Goal: Transaction & Acquisition: Purchase product/service

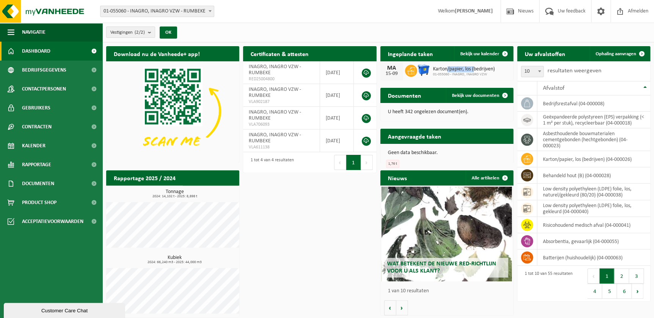
drag, startPoint x: 448, startPoint y: 69, endPoint x: 475, endPoint y: 69, distance: 27.3
click at [475, 69] on span "Karton/papier, los (bedrijven)" at bounding box center [464, 69] width 62 height 6
click at [471, 74] on span "01-055060 - INAGRO, INAGRO VZW" at bounding box center [464, 74] width 62 height 5
click at [470, 66] on span "Karton/papier, los (bedrijven)" at bounding box center [464, 69] width 62 height 6
click at [483, 47] on link "Bekijk uw kalender" at bounding box center [483, 53] width 58 height 15
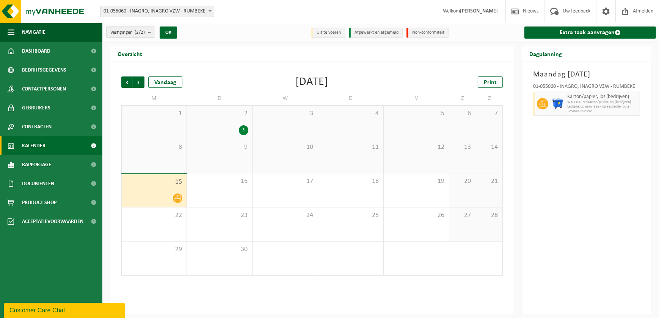
click at [233, 127] on div "3" at bounding box center [220, 130] width 58 height 10
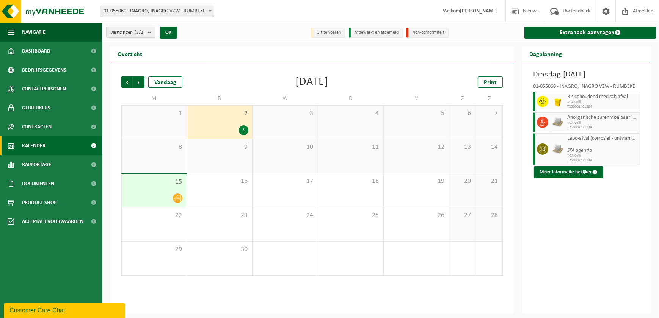
click at [171, 194] on div at bounding box center [153, 198] width 57 height 10
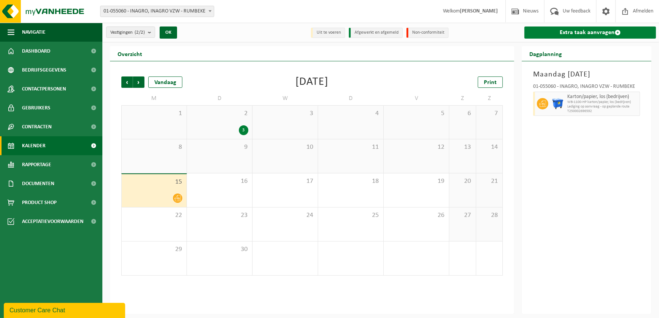
click at [582, 32] on link "Extra taak aanvragen" at bounding box center [589, 33] width 131 height 12
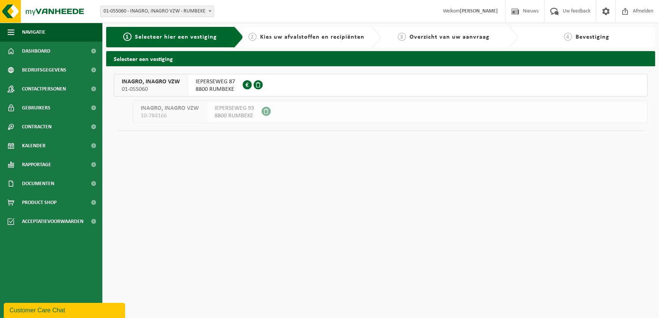
click at [245, 83] on span at bounding box center [247, 84] width 9 height 9
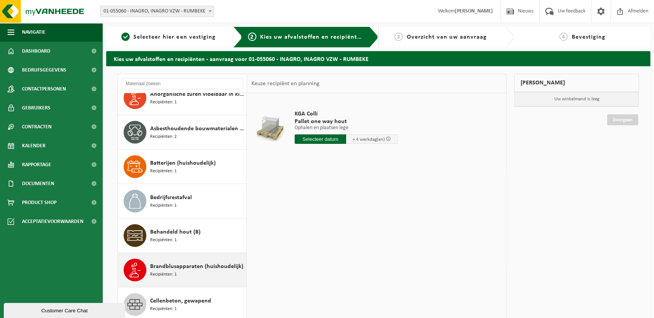
scroll to position [172, 0]
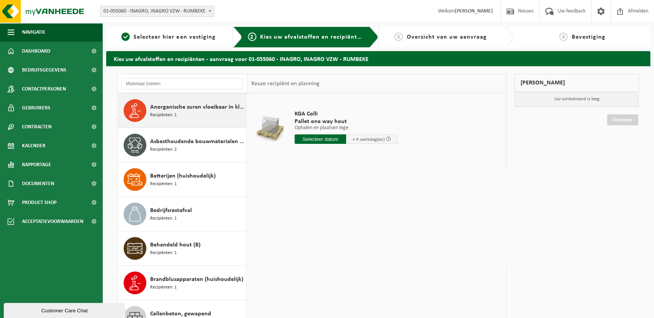
click at [211, 112] on div "Anorganische zuren vloeibaar in kleinverpakking Recipiënten: 1" at bounding box center [197, 110] width 94 height 23
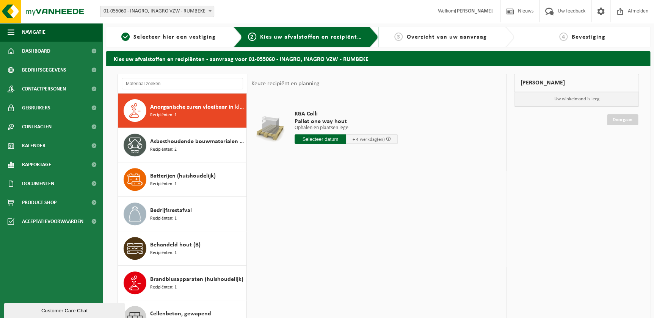
drag, startPoint x: 160, startPoint y: 108, endPoint x: 476, endPoint y: 155, distance: 319.1
click at [479, 154] on td "KGA Colli Pallet one way hout Ophalen en plaatsen lege Ophalen en plaatsen lege…" at bounding box center [395, 129] width 213 height 64
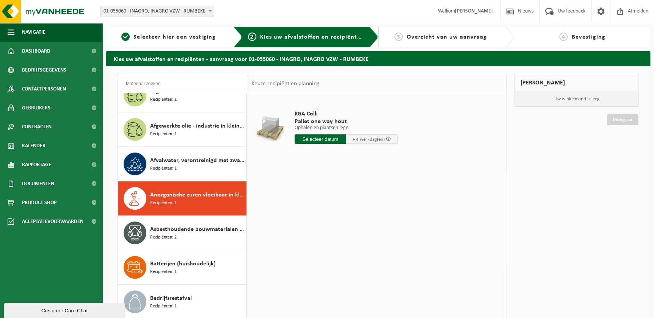
scroll to position [69, 0]
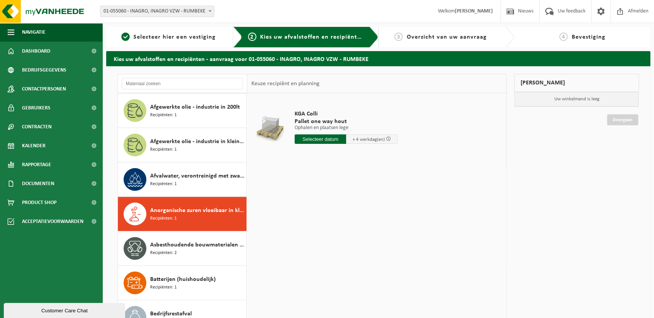
click at [207, 211] on span "Anorganische zuren vloeibaar in kleinverpakking" at bounding box center [197, 210] width 94 height 9
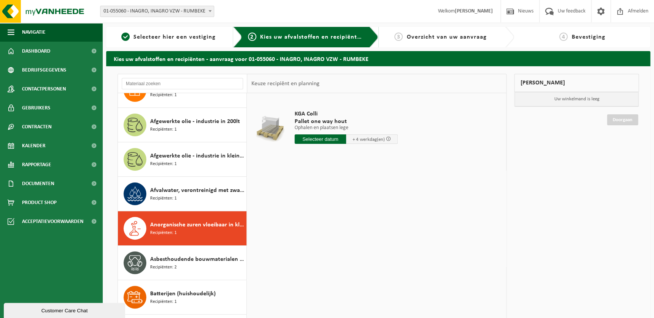
scroll to position [34, 0]
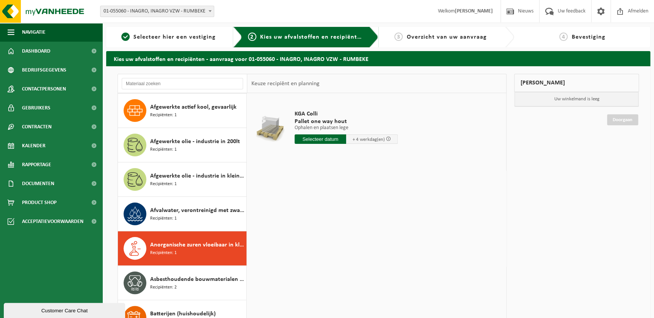
click at [199, 246] on span "Anorganische zuren vloeibaar in kleinverpakking" at bounding box center [197, 245] width 94 height 9
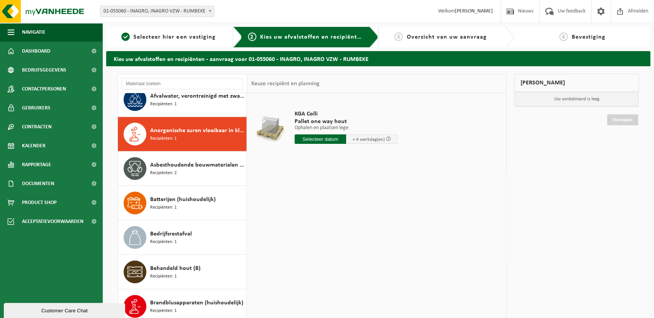
scroll to position [172, 0]
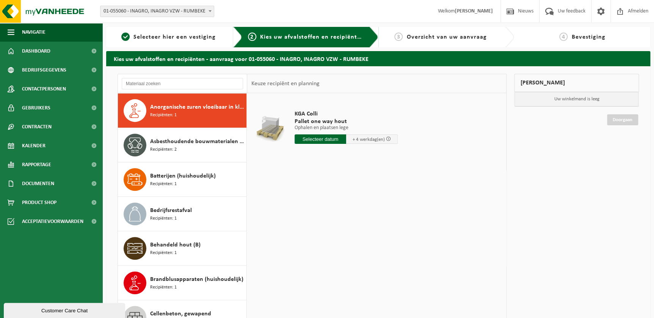
click at [201, 107] on span "Anorganische zuren vloeibaar in kleinverpakking" at bounding box center [197, 107] width 94 height 9
click at [323, 139] on input "text" at bounding box center [320, 139] width 52 height 9
drag, startPoint x: 441, startPoint y: 174, endPoint x: 427, endPoint y: 159, distance: 20.9
click at [442, 174] on div "KGA Colli Pallet one way hout Ophalen en plaatsen lege Ophalen en plaatsen lege…" at bounding box center [376, 206] width 259 height 227
click at [366, 133] on div "KGA Colli Pallet one way hout Ophalen en plaatsen lege Ophalen en plaatsen lege…" at bounding box center [346, 129] width 111 height 53
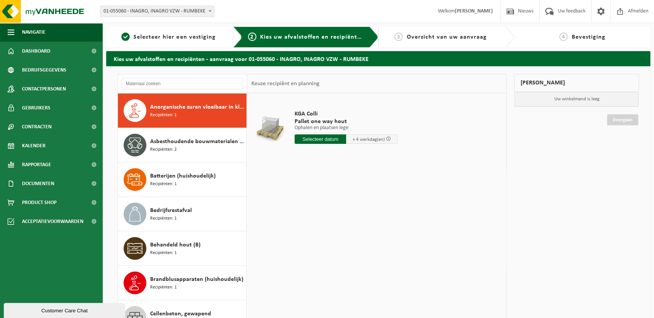
click at [365, 138] on span "+ 4 werkdag(en)" at bounding box center [368, 139] width 32 height 5
drag, startPoint x: 321, startPoint y: 139, endPoint x: 330, endPoint y: 146, distance: 11.4
click at [321, 139] on input "text" at bounding box center [320, 139] width 52 height 9
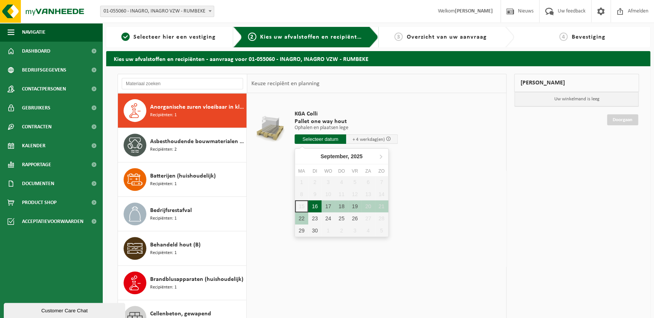
click at [318, 206] on div "16" at bounding box center [314, 206] width 13 height 12
type input "Van 2025-09-16"
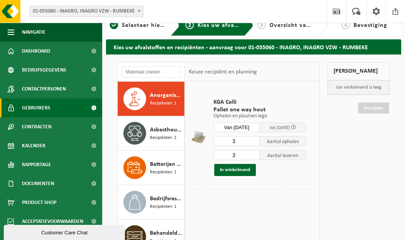
scroll to position [0, 0]
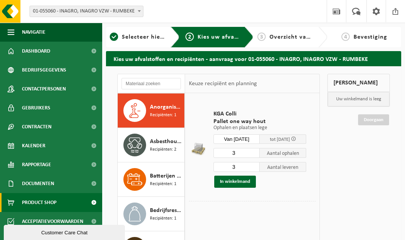
click at [50, 202] on span "Product Shop" at bounding box center [39, 202] width 34 height 19
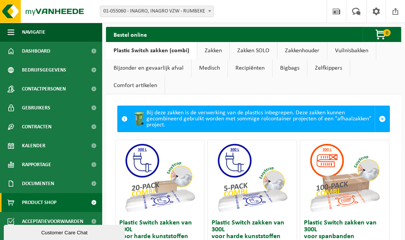
click at [210, 49] on link "Zakken" at bounding box center [213, 50] width 32 height 17
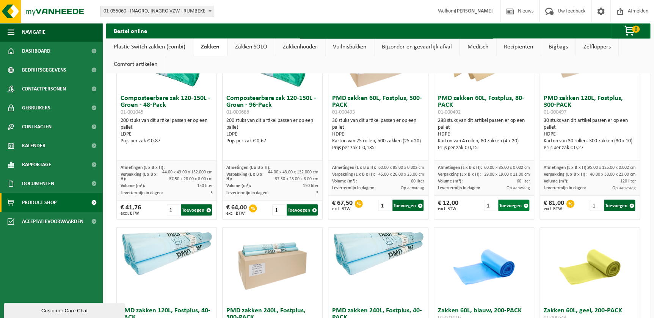
scroll to position [480, 0]
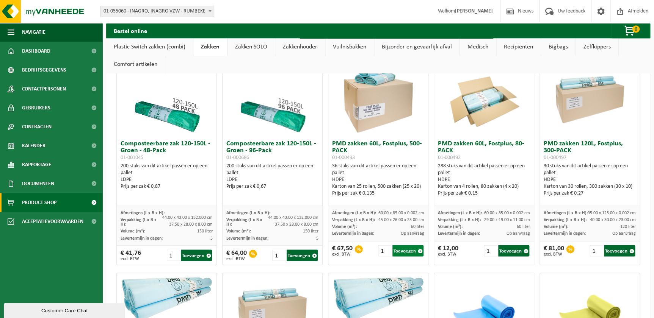
click at [405, 240] on button "Toevoegen" at bounding box center [407, 250] width 31 height 11
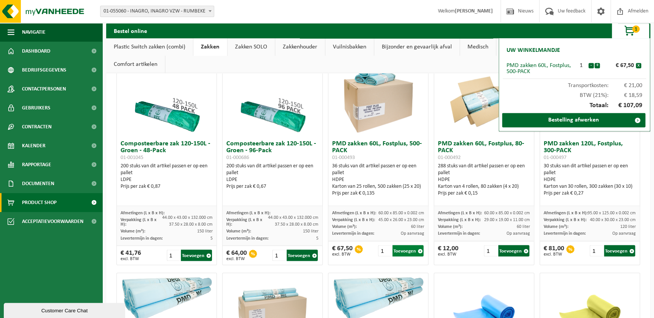
click at [404, 240] on button "Toevoegen" at bounding box center [407, 250] width 31 height 11
click at [405, 120] on link "Bestelling afwerken" at bounding box center [573, 120] width 143 height 14
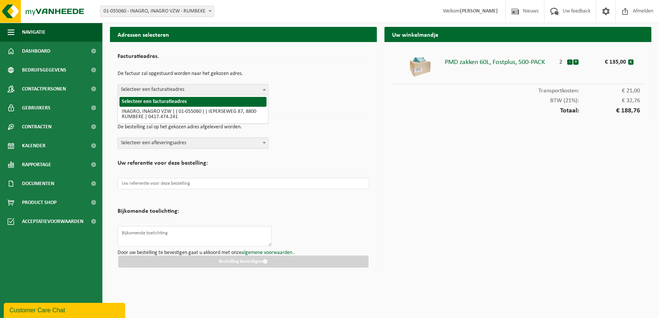
click at [243, 88] on span "Selecteer een facturatieadres" at bounding box center [193, 90] width 150 height 11
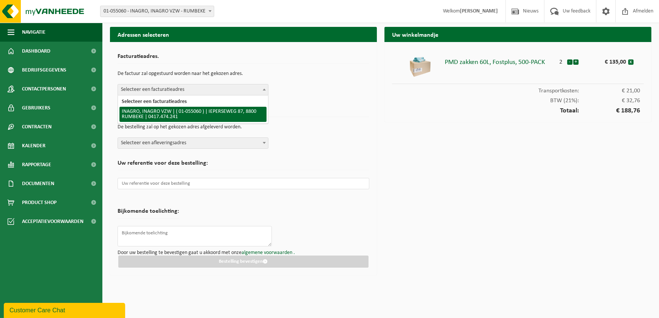
select select "21094"
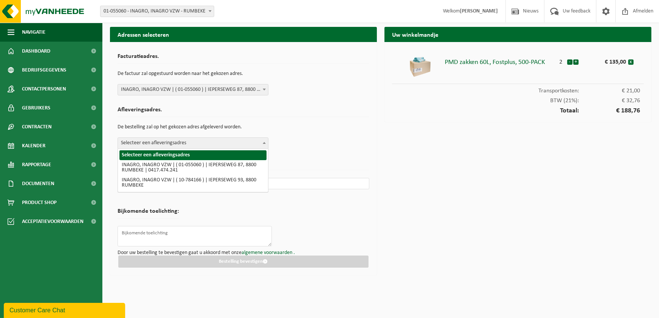
click at [184, 144] on span "Selecteer een afleveringsadres" at bounding box center [193, 143] width 150 height 11
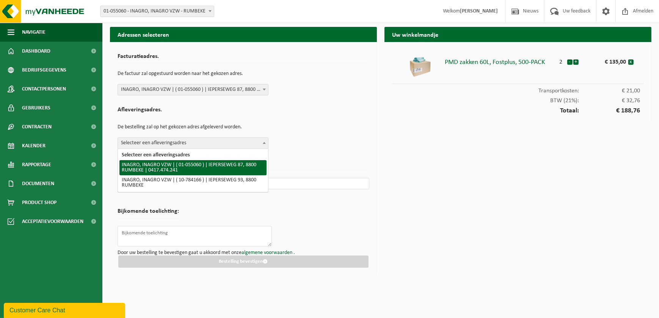
select select "21094"
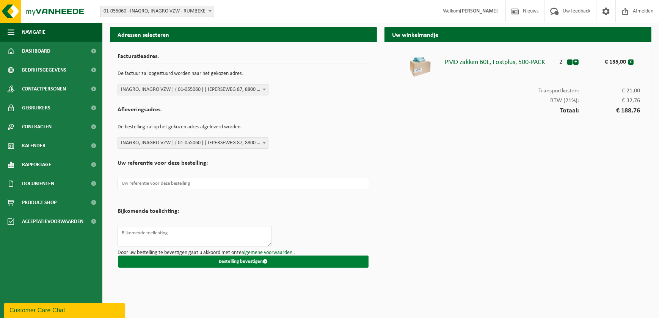
click at [301, 261] on button "Bestelling bevestigen" at bounding box center [243, 262] width 250 height 12
